Goal: Task Accomplishment & Management: Use online tool/utility

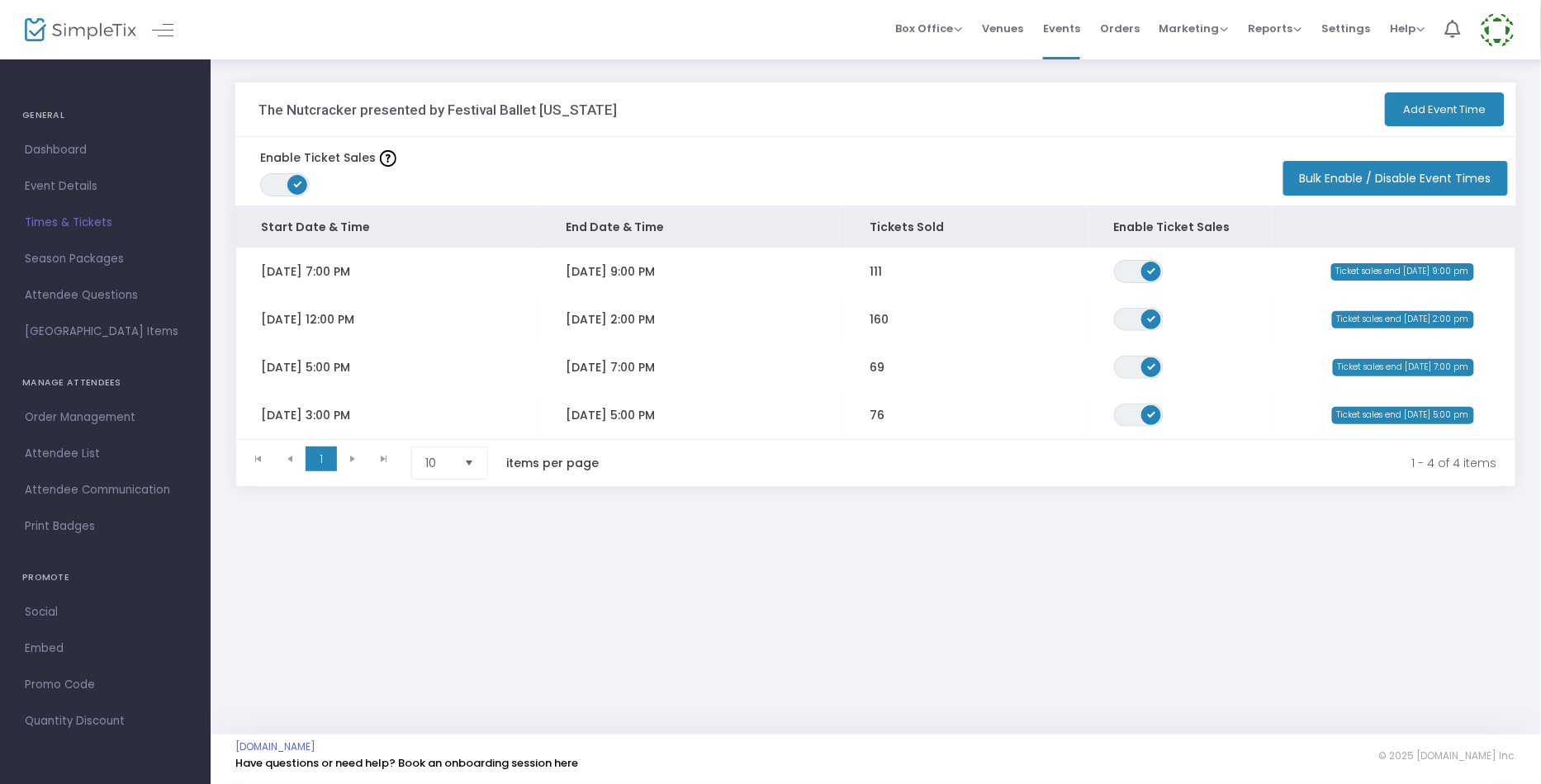
click at [87, 222] on span "Times & Tickets" at bounding box center [105, 223] width 161 height 22
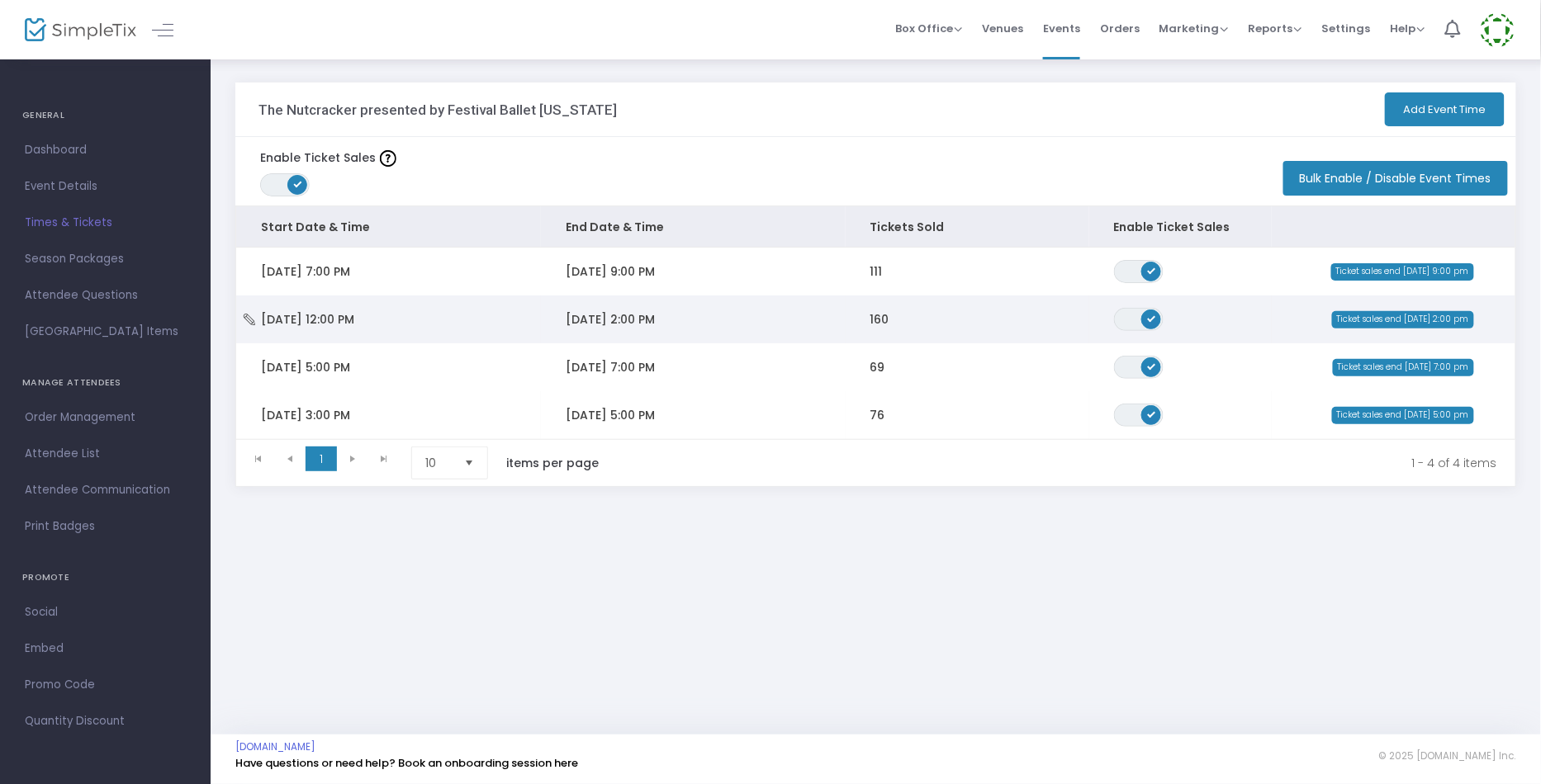
click at [433, 330] on td "[DATE] 12:00 PM" at bounding box center [388, 319] width 305 height 48
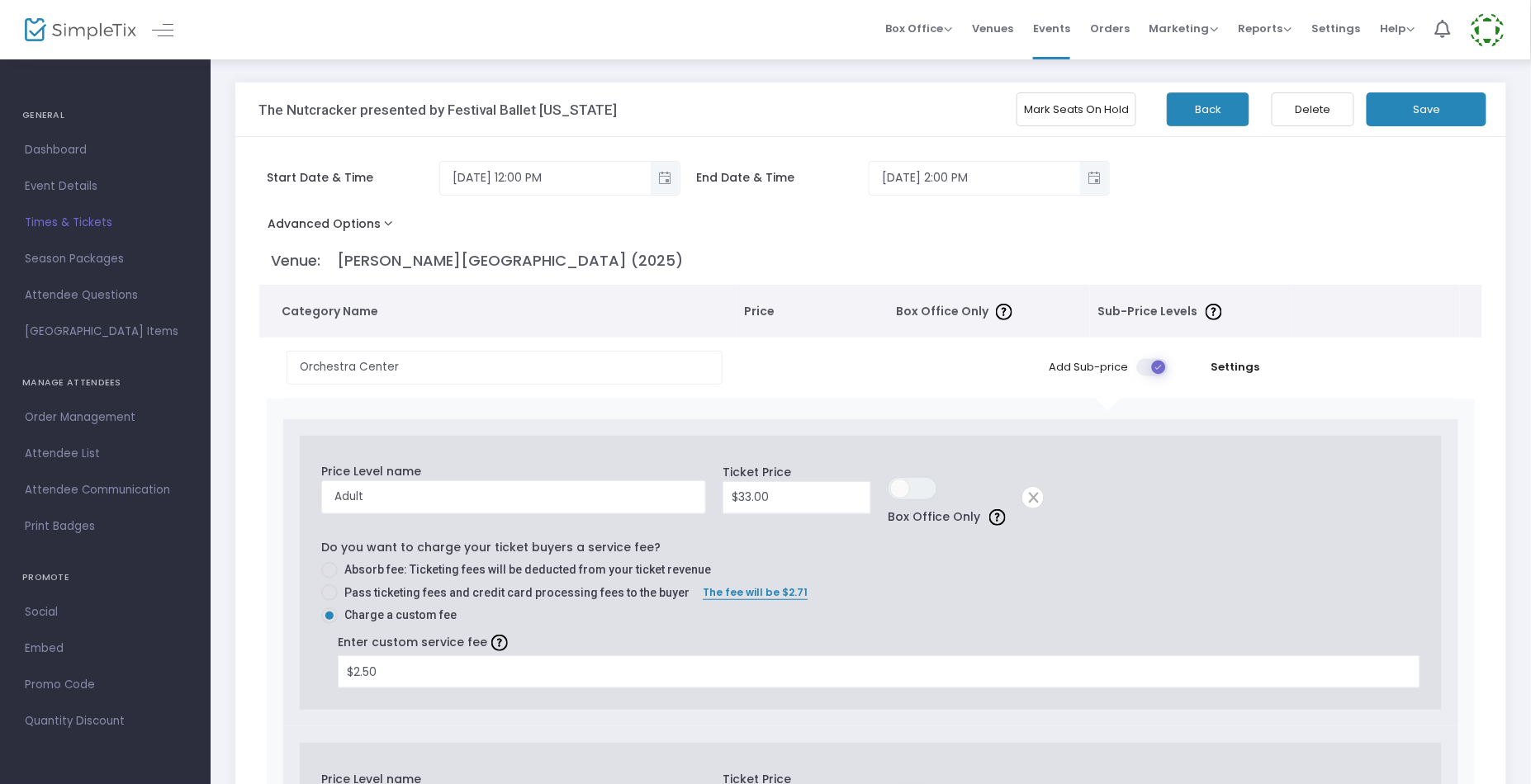
click at [1043, 107] on button "Mark Seats On Hold" at bounding box center [1076, 109] width 120 height 34
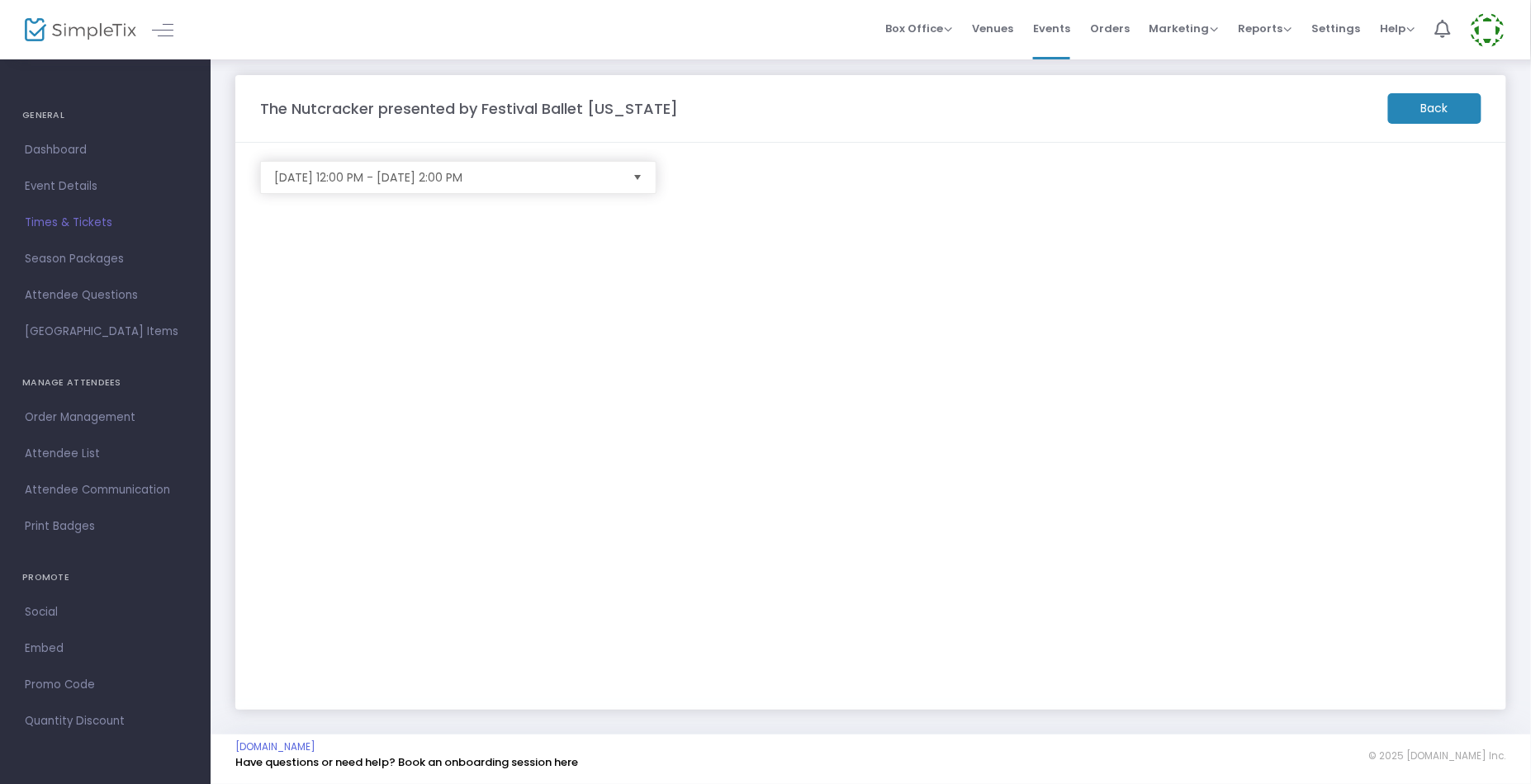
scroll to position [8, 0]
